Goal: Task Accomplishment & Management: Complete application form

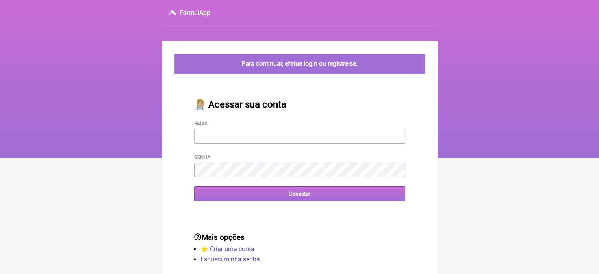
type input "[EMAIL_ADDRESS][DOMAIN_NAME]"
click at [254, 196] on input "Conectar" at bounding box center [299, 193] width 211 height 15
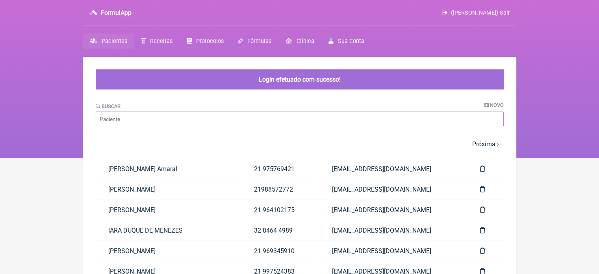
click at [202, 121] on input "Buscar" at bounding box center [300, 118] width 408 height 15
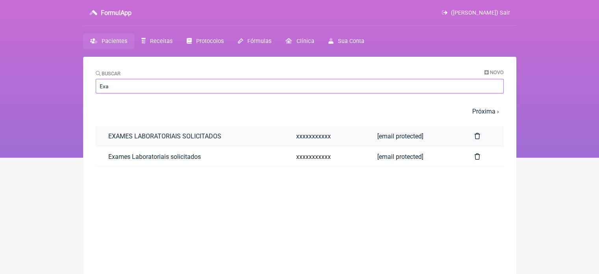
type input "Exa"
click at [118, 133] on link "EXAMES LABORATORIAIS SOLICITADOS" at bounding box center [190, 136] width 188 height 20
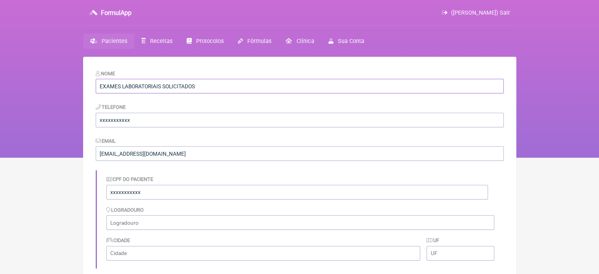
drag, startPoint x: 176, startPoint y: 91, endPoint x: 421, endPoint y: 172, distance: 257.9
click at [421, 172] on form "Nome EXAMES LABORATORIAIS SOLICITADOS Telefone xxxxxxxxxxx Email vini_paschoal@…" at bounding box center [300, 229] width 408 height 320
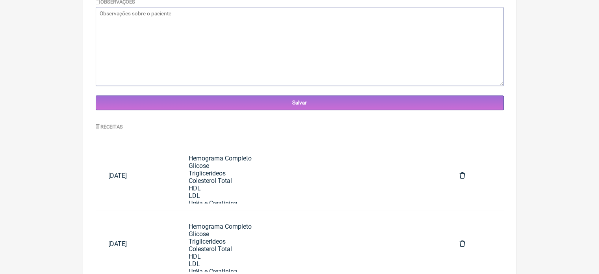
scroll to position [283, 0]
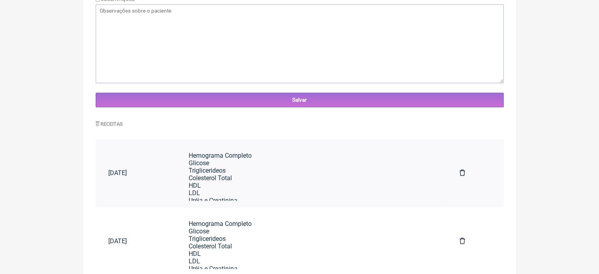
click at [289, 152] on div "Hemograma Completo Glicose Triglicerideos Colesterol Total HDL LDL Uréia e Crea…" at bounding box center [312, 279] width 246 height 254
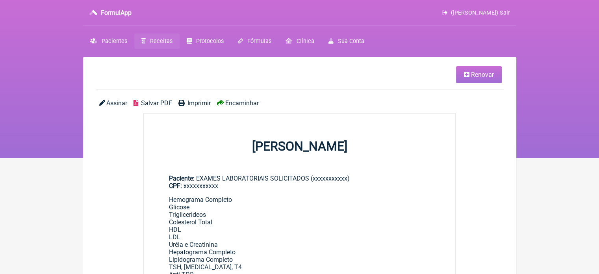
click at [483, 79] on link "Renovar" at bounding box center [479, 74] width 46 height 17
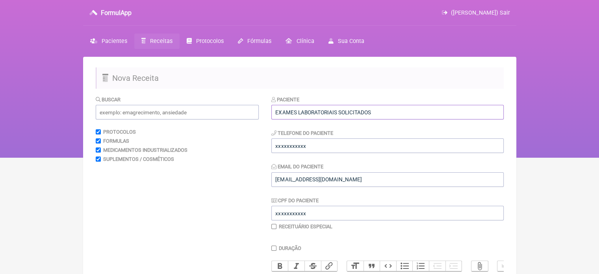
click at [413, 113] on input "EXAMES LABORATORIAIS SOLICITADOS" at bounding box center [387, 112] width 232 height 15
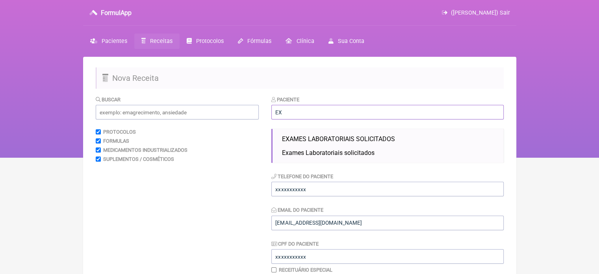
type input "E"
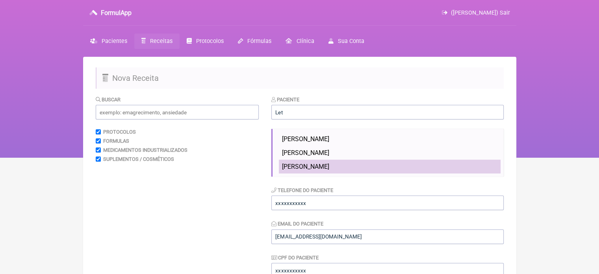
click at [329, 165] on span "[PERSON_NAME]" at bounding box center [305, 166] width 47 height 7
type input "[PERSON_NAME]"
type input "21 972441221"
type input "[EMAIL_ADDRESS][DOMAIN_NAME]"
type input "12414938714"
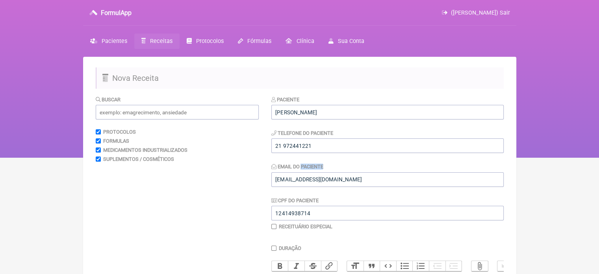
click at [358, 165] on div "Email do Paciente VINI_PASCHOAL@YAHOO.COM.BR" at bounding box center [387, 174] width 232 height 24
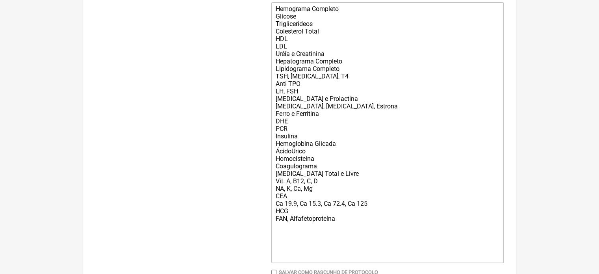
scroll to position [277, 0]
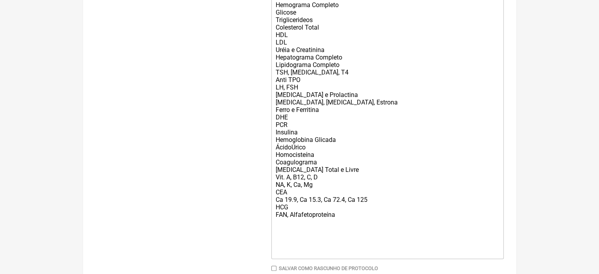
click at [355, 227] on div "Hemograma Completo Glicose Triglicerideos Colesterol Total HDL LDL Uréia e Crea…" at bounding box center [387, 128] width 224 height 254
click at [351, 224] on div "Hemograma Completo Glicose Triglicerideos Colesterol Total HDL LDL Uréia e Crea…" at bounding box center [387, 128] width 224 height 254
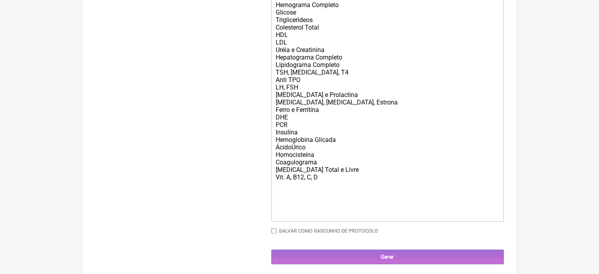
click at [310, 185] on div "Hemograma Completo Glicose Triglicerideos Colesterol Total HDL LDL Uréia e Crea…" at bounding box center [387, 109] width 224 height 217
click at [313, 181] on div "Hemograma Completo Glicose Triglicerideos Colesterol Total HDL LDL Uréia e Crea…" at bounding box center [387, 109] width 224 height 217
click at [312, 186] on div "Hemograma Completo Glicose Triglicerideos Colesterol Total HDL LDL Uréia e Crea…" at bounding box center [387, 109] width 224 height 217
click at [291, 186] on div "Hemograma Completo Glicose Triglicerideos Colesterol Total HDL LDL Uréia e Crea…" at bounding box center [387, 109] width 224 height 217
click at [303, 88] on div "Hemograma Completo Glicose Triglicerideos Colesterol Total HDL LDL Uréia e Crea…" at bounding box center [387, 109] width 224 height 217
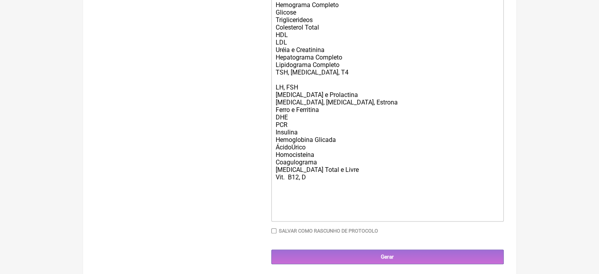
type trix-editor "<div>Hemograma Completo<br>Glicose<br>Triglicerideos&nbsp;<br>Colesterol Total<…"
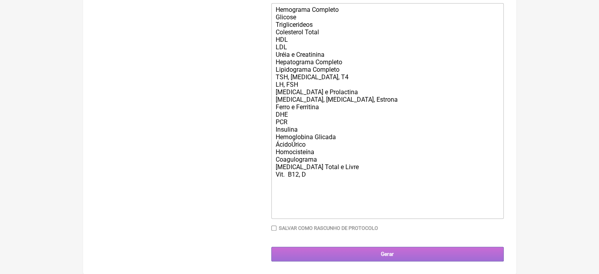
click at [394, 256] on input "Gerar" at bounding box center [387, 253] width 232 height 15
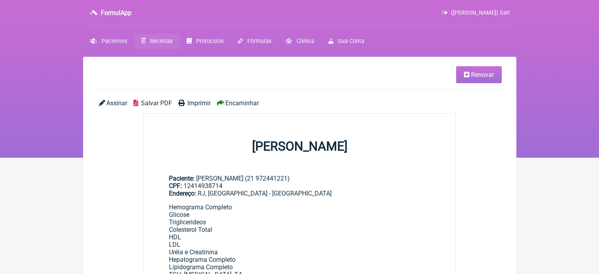
click at [238, 101] on span "Encaminhar" at bounding box center [241, 102] width 33 height 7
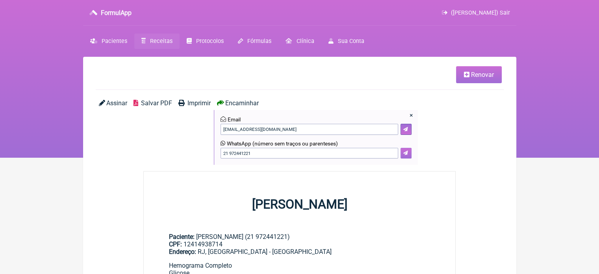
click at [410, 153] on button at bounding box center [405, 153] width 11 height 11
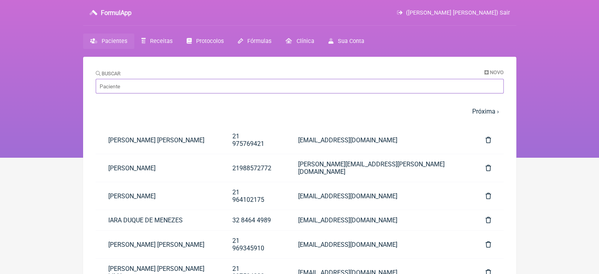
click at [161, 90] on input "Buscar" at bounding box center [300, 86] width 408 height 15
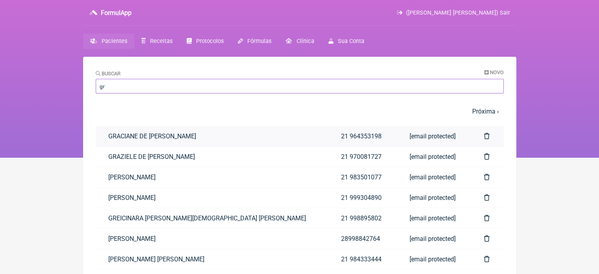
type input "gr"
click at [145, 138] on link "GRACIANE DE S. CAMPOS" at bounding box center [212, 136] width 233 height 20
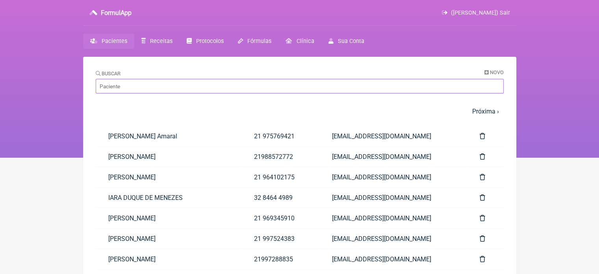
click at [140, 82] on input "Buscar" at bounding box center [300, 86] width 408 height 15
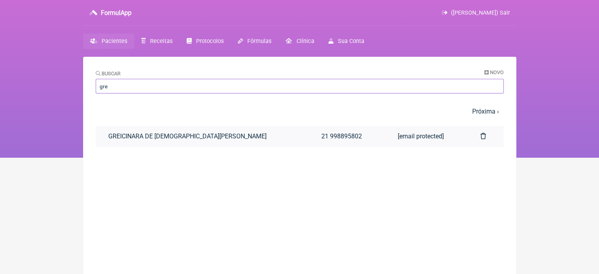
type input "gre"
click at [154, 139] on link "GREICINARA DE [DEMOGRAPHIC_DATA][PERSON_NAME]" at bounding box center [202, 136] width 213 height 20
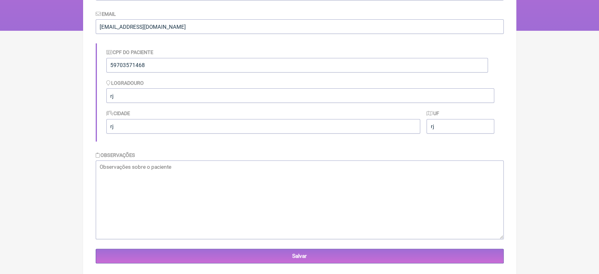
scroll to position [28, 0]
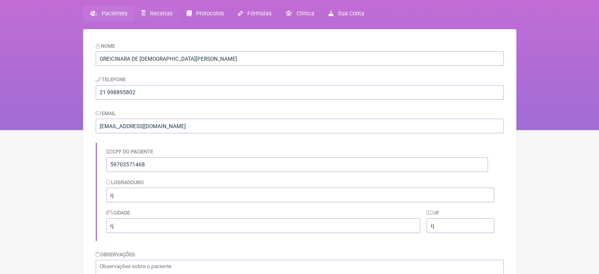
click at [157, 16] on span "Receitas" at bounding box center [161, 13] width 22 height 7
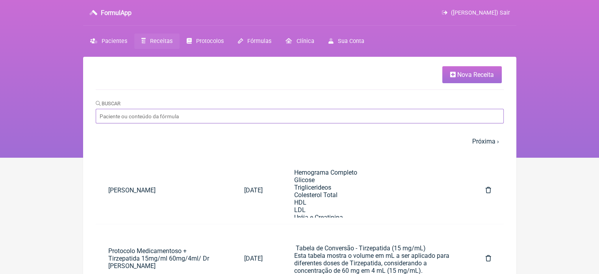
click at [159, 117] on input "Buscar" at bounding box center [300, 116] width 408 height 15
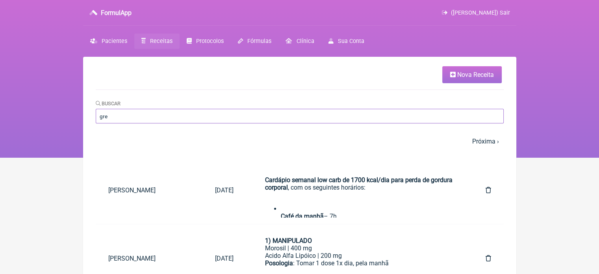
type input "grei"
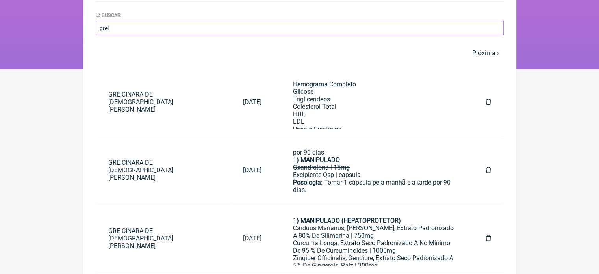
scroll to position [105, 0]
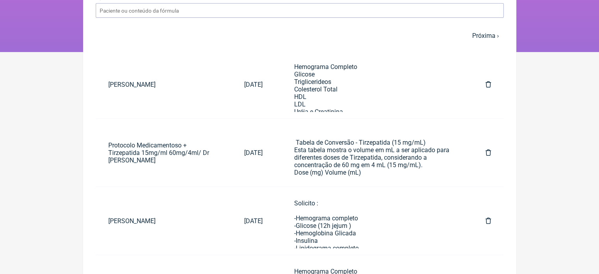
scroll to position [28, 0]
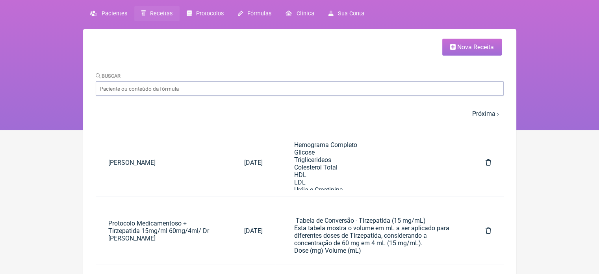
click at [151, 14] on span "Receitas" at bounding box center [161, 13] width 22 height 7
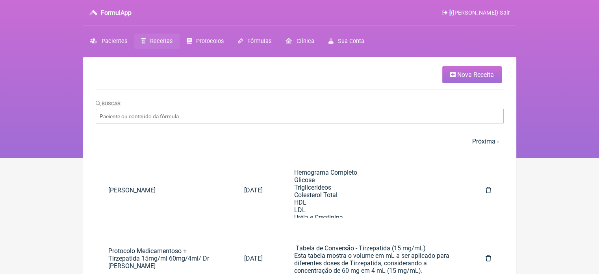
click at [151, 14] on div "([PERSON_NAME]) Sair" at bounding box center [320, 12] width 378 height 7
click at [482, 73] on span "Nova Receita" at bounding box center [475, 74] width 37 height 7
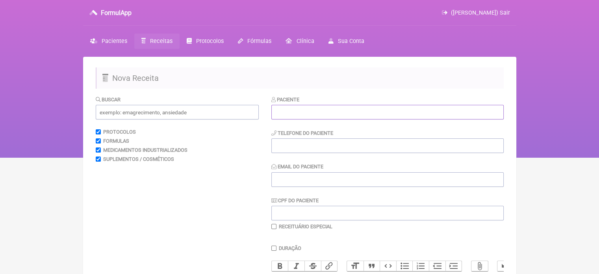
click at [372, 105] on input "text" at bounding box center [387, 112] width 232 height 15
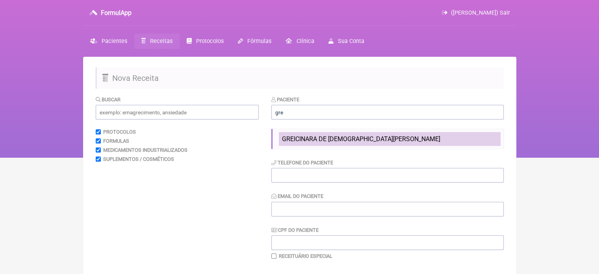
click at [351, 137] on span "GREICINARA DE FREITAS VIEIRA" at bounding box center [361, 138] width 158 height 7
type input "GREICINARA DE FREITAS VIEIRA"
type input "21 998895802"
type input "vini_paschoal@yahoo.com.br"
type input "59703571468"
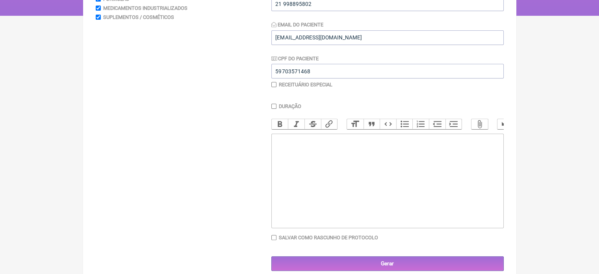
scroll to position [142, 0]
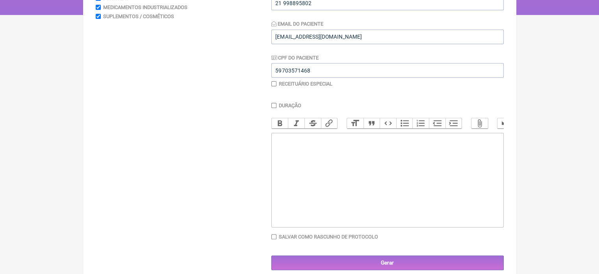
click at [272, 84] on input "checkbox" at bounding box center [273, 83] width 5 height 5
checkbox input "true"
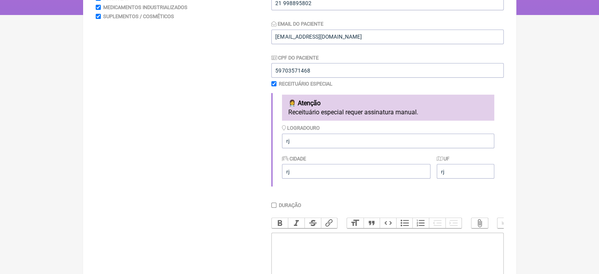
click at [383, 251] on trix-editor at bounding box center [387, 279] width 232 height 94
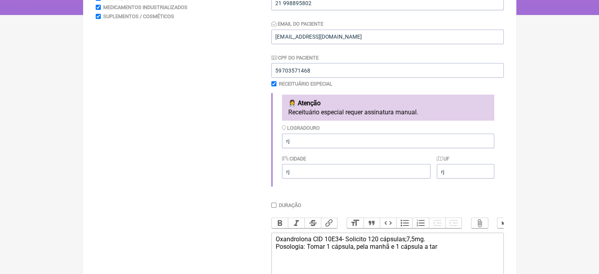
type trix-editor "<div>Oxandrolona CID 10E34- Solicito 120 cápsulas;7,5mg.&nbsp;<br>Posologia: To…"
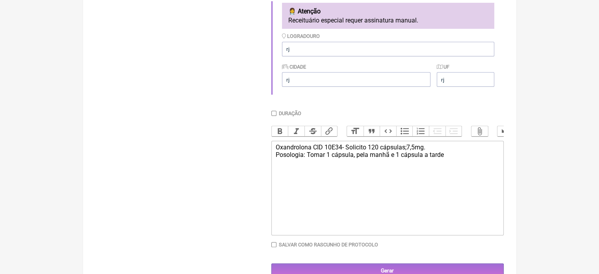
scroll to position [257, 0]
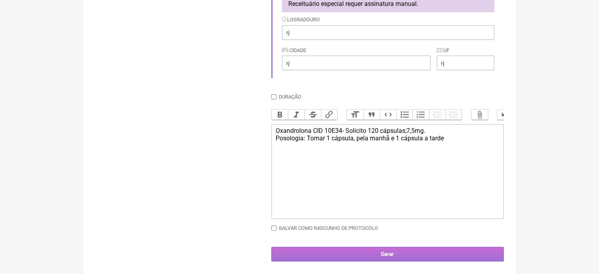
click at [391, 251] on input "Gerar" at bounding box center [387, 253] width 232 height 15
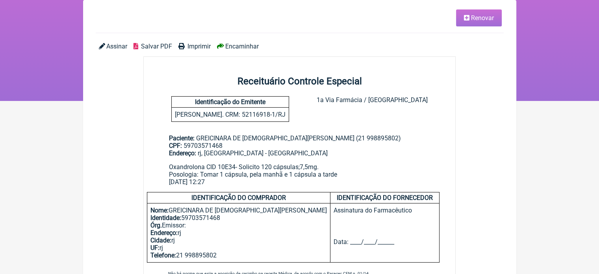
scroll to position [54, 0]
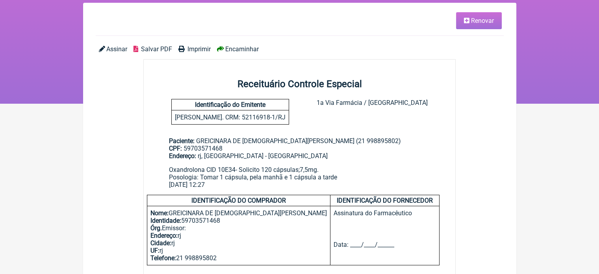
click at [491, 24] on span "Renovar" at bounding box center [482, 20] width 23 height 7
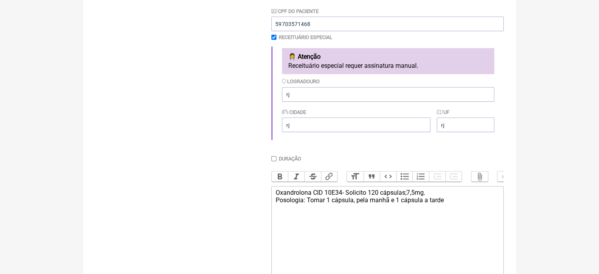
scroll to position [190, 0]
click at [300, 96] on input "rj" at bounding box center [388, 93] width 212 height 15
type input "r"
type input "[STREET_ADDRESS]"
click at [303, 131] on input "rj" at bounding box center [356, 124] width 148 height 15
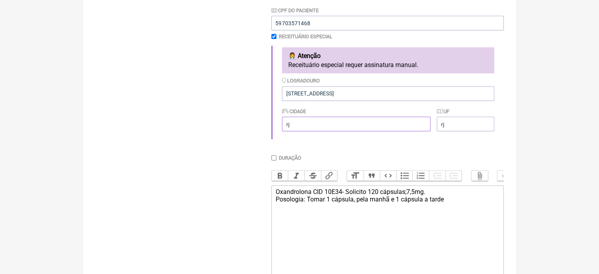
type input "r"
type input "[GEOGRAPHIC_DATA]"
click at [478, 125] on input "rj" at bounding box center [464, 124] width 57 height 15
type input "r"
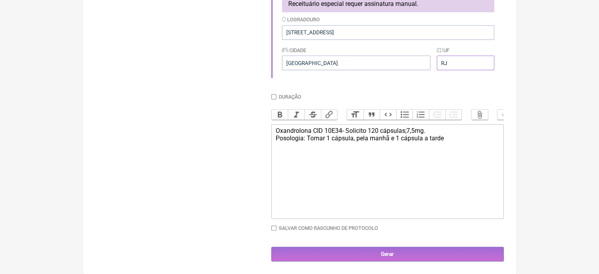
scroll to position [257, 0]
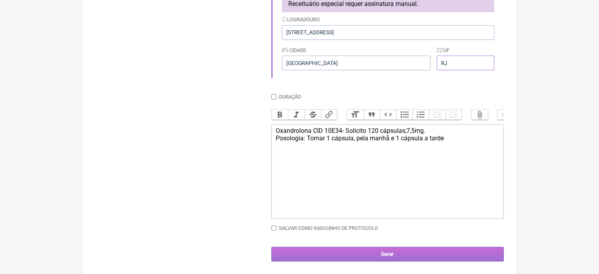
type input "RJ"
click at [382, 254] on input "Gerar" at bounding box center [387, 253] width 232 height 15
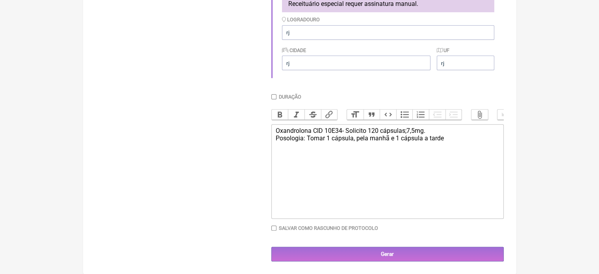
scroll to position [54, 0]
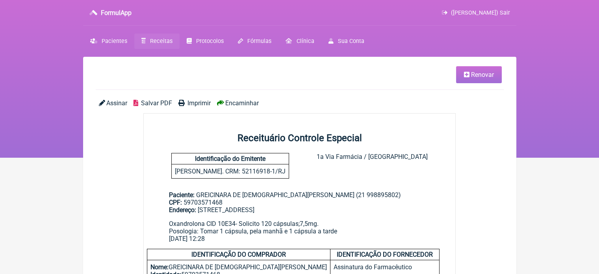
click at [245, 102] on span "Encaminhar" at bounding box center [241, 102] width 33 height 7
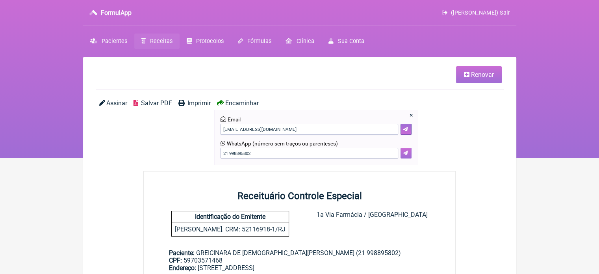
click at [403, 151] on icon at bounding box center [405, 152] width 5 height 5
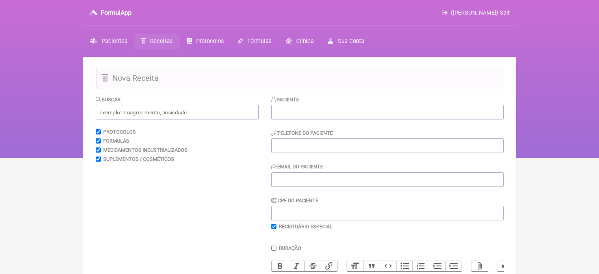
scroll to position [157, 0]
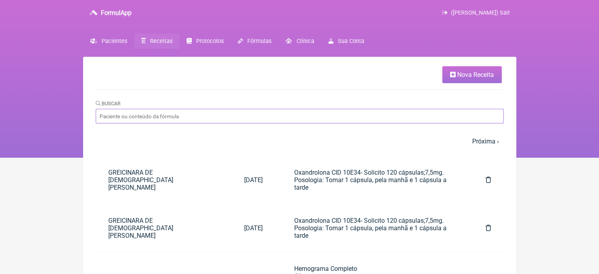
click at [154, 110] on input "Buscar" at bounding box center [300, 116] width 408 height 15
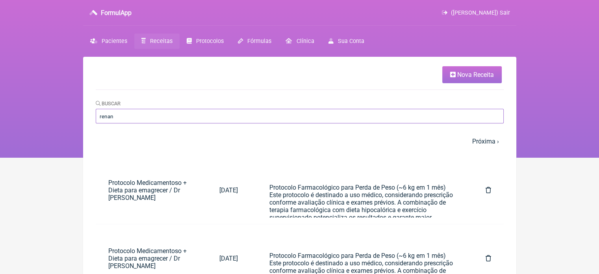
type input "renan"
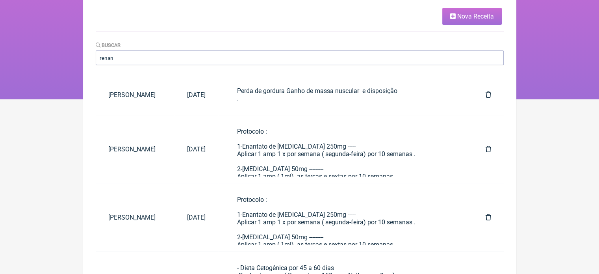
scroll to position [60, 0]
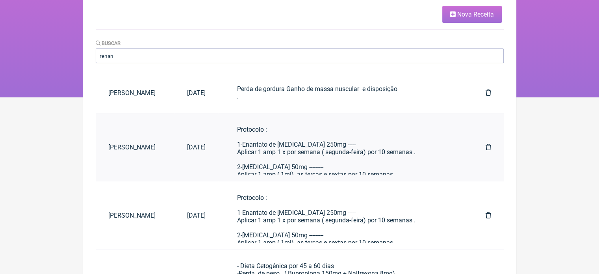
click at [327, 167] on div "Protocolo : 1-Enantato de [MEDICAL_DATA] 250mg ----- Aplicar 1 amp 1 x por sema…" at bounding box center [345, 219] width 217 height 187
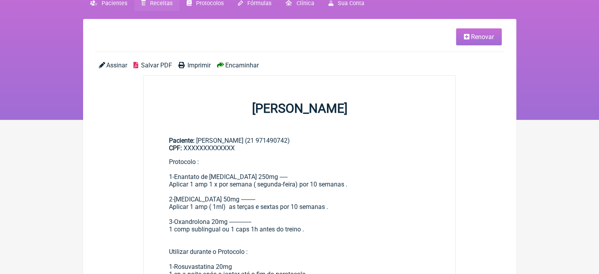
scroll to position [36, 0]
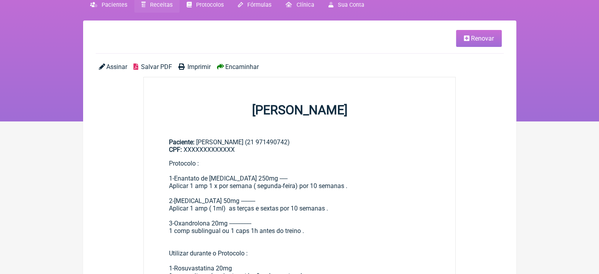
click at [486, 42] on span "Renovar" at bounding box center [482, 38] width 23 height 7
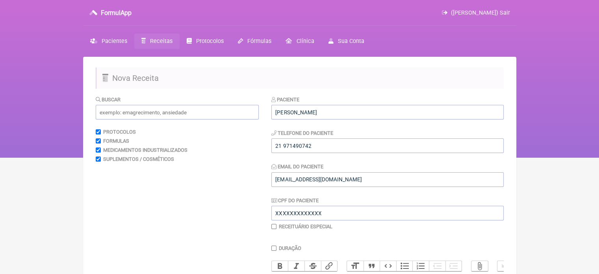
click at [272, 250] on input "Duração" at bounding box center [273, 247] width 5 height 5
checkbox input "true"
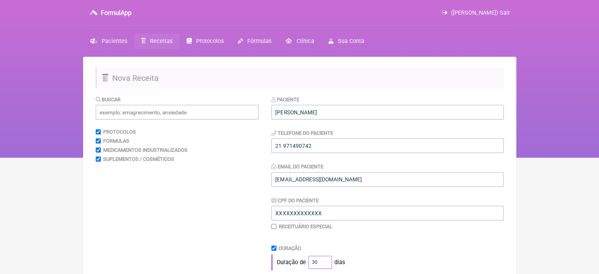
click at [321, 256] on input "30" at bounding box center [320, 261] width 24 height 13
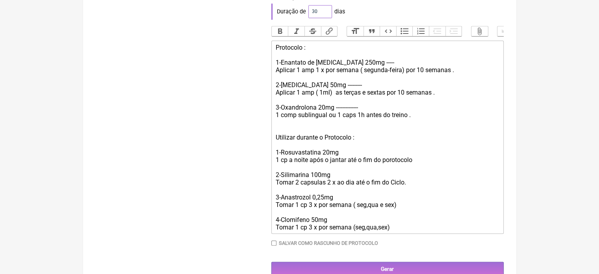
scroll to position [273, 0]
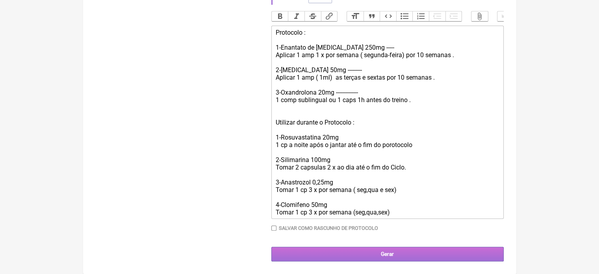
click at [424, 253] on input "Gerar" at bounding box center [387, 253] width 232 height 15
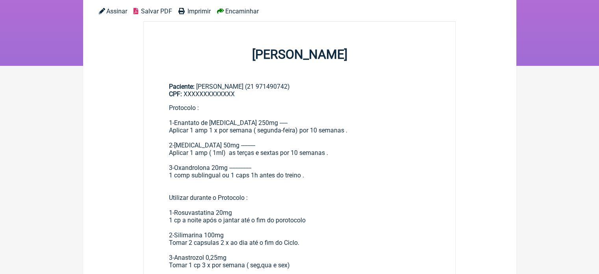
scroll to position [90, 0]
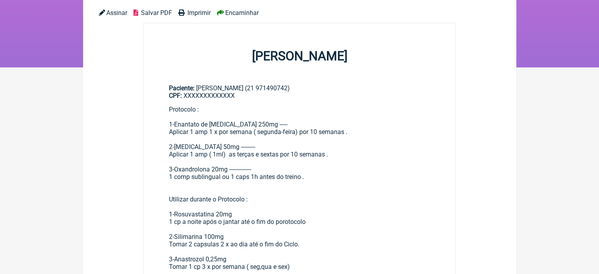
click at [190, 14] on span "Imprimir" at bounding box center [198, 12] width 23 height 7
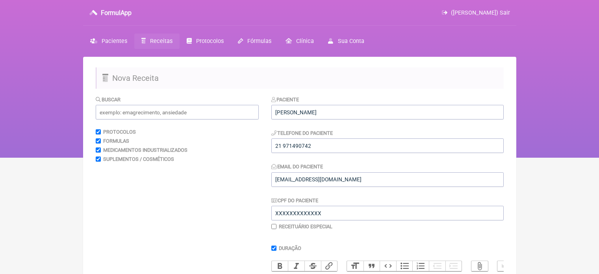
scroll to position [257, 0]
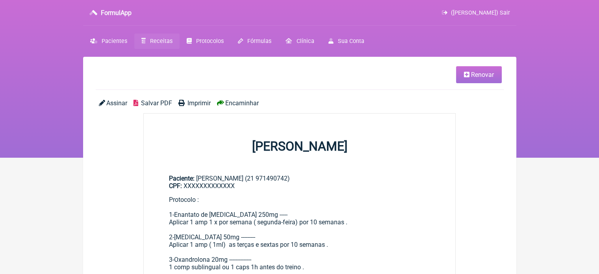
scroll to position [60, 0]
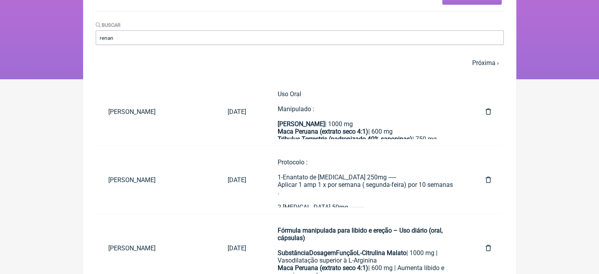
scroll to position [81, 0]
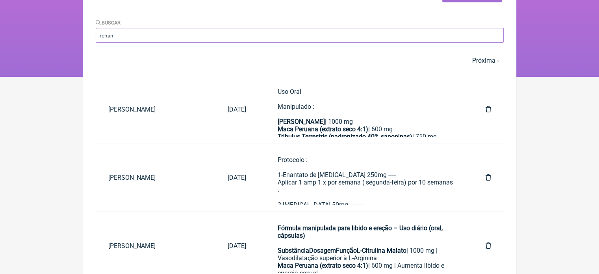
click at [189, 32] on input "renan" at bounding box center [300, 35] width 408 height 15
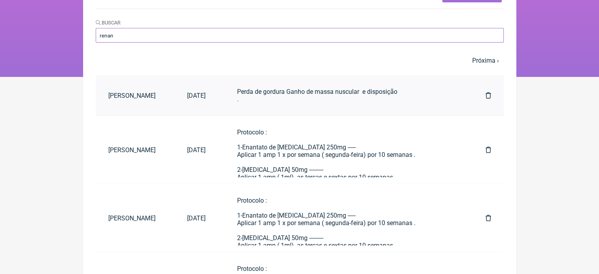
type input "renan"
click at [307, 103] on div "Perda de gordura Ganho de massa nuscular e disposição ." at bounding box center [345, 95] width 217 height 15
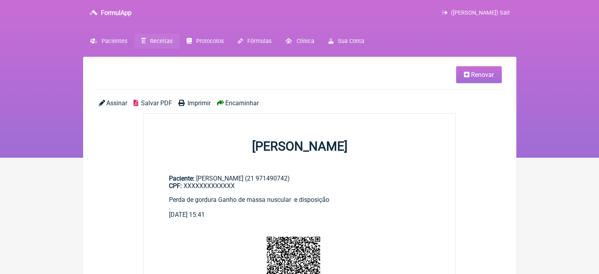
scroll to position [81, 0]
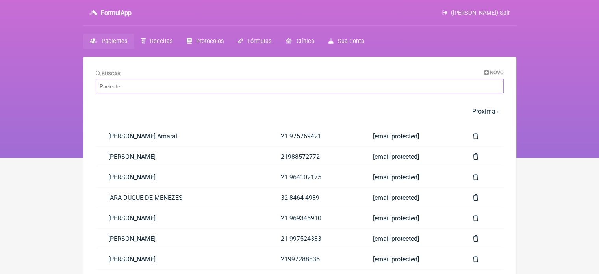
click at [129, 82] on input "Buscar" at bounding box center [300, 86] width 408 height 15
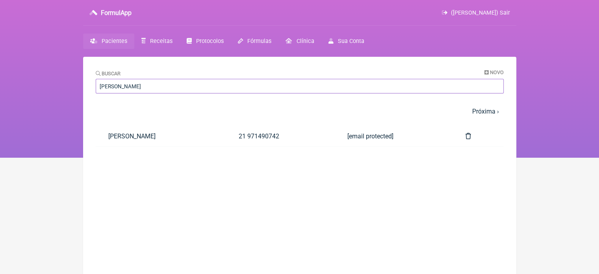
type input "renan almeida"
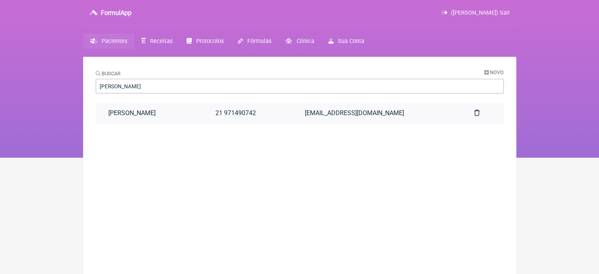
click at [162, 107] on link "[PERSON_NAME]" at bounding box center [149, 113] width 107 height 20
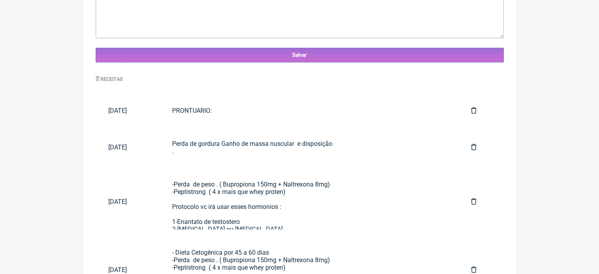
scroll to position [345, 0]
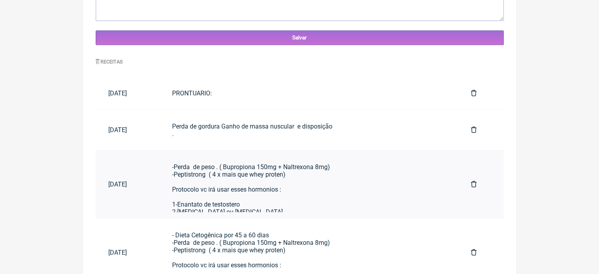
click at [389, 161] on link "-Perda de peso . ( Bupropiona 150mg + Naltrexona 8mg) -Peptistrong ( 4 x mais q…" at bounding box center [308, 184] width 299 height 55
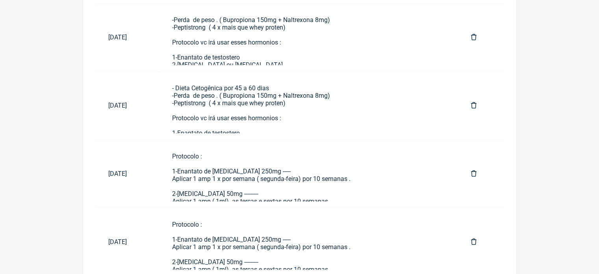
scroll to position [495, 0]
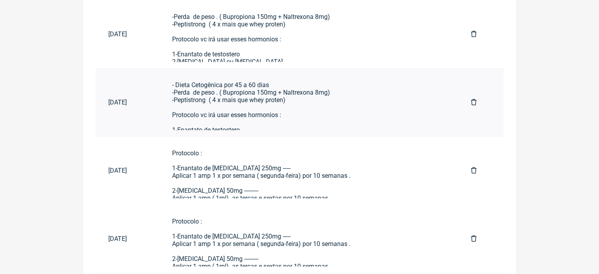
click at [350, 105] on div "- Dieta Cetogênica por 45 a 60 dias -Perda de peso . ( Bupropiona 150mg + Naltr…" at bounding box center [309, 122] width 274 height 82
click at [285, 163] on div "Protocolo : 1-Enantato de Testosterona 250mg ----- Aplicar 1 amp 1 x por semana…" at bounding box center [309, 242] width 274 height 187
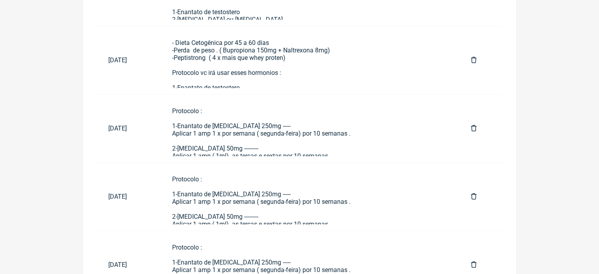
scroll to position [581, 0]
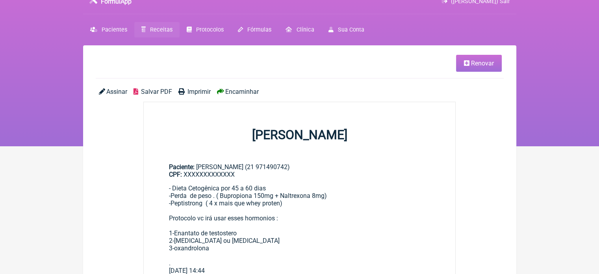
scroll to position [3, 0]
